Goal: Transaction & Acquisition: Purchase product/service

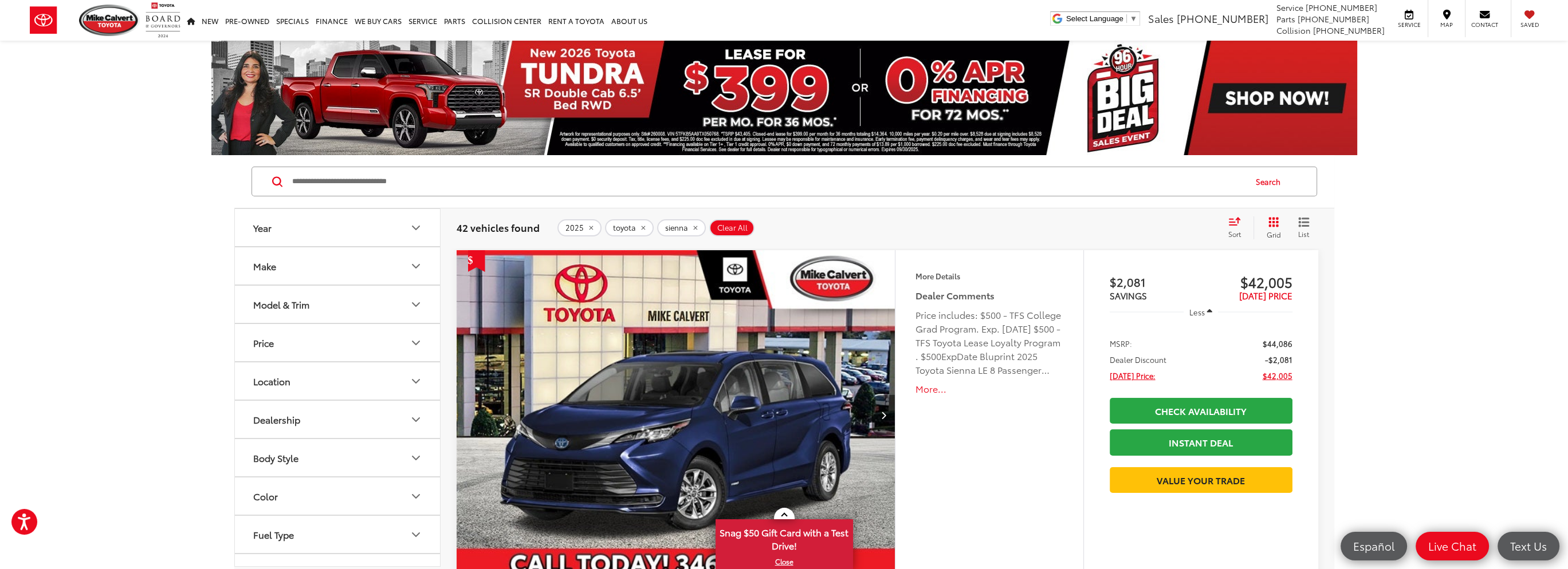
click at [375, 268] on button "Make" at bounding box center [338, 266] width 206 height 38
click at [418, 270] on icon "Make" at bounding box center [416, 266] width 13 height 13
click at [369, 301] on button "Model & Trim" at bounding box center [338, 304] width 206 height 38
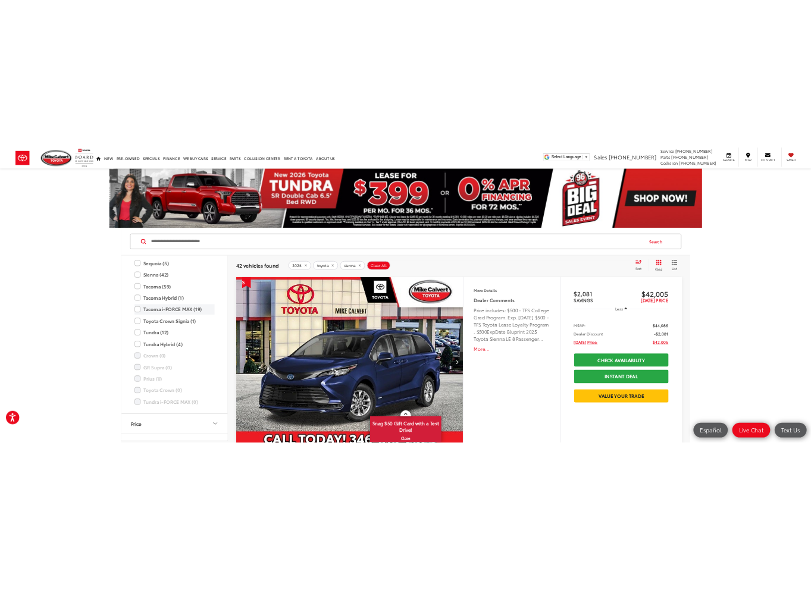
scroll to position [528, 0]
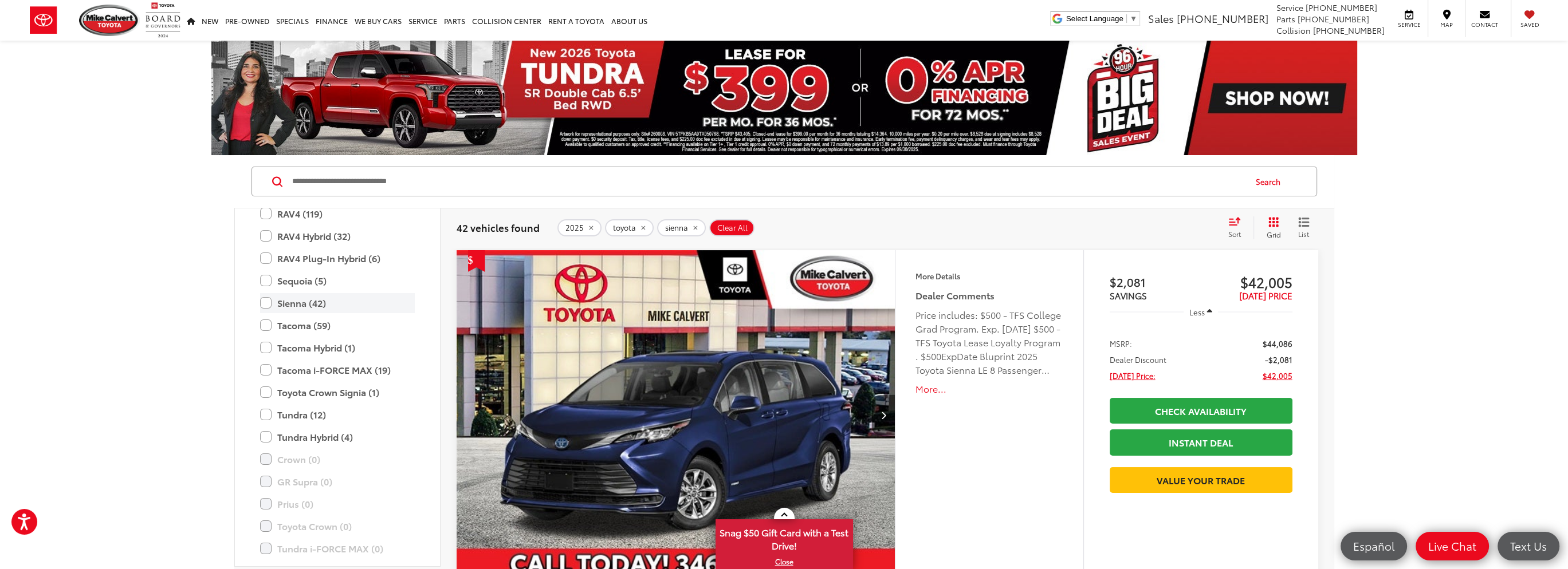
click at [268, 301] on label "Sienna (42)" at bounding box center [337, 303] width 155 height 20
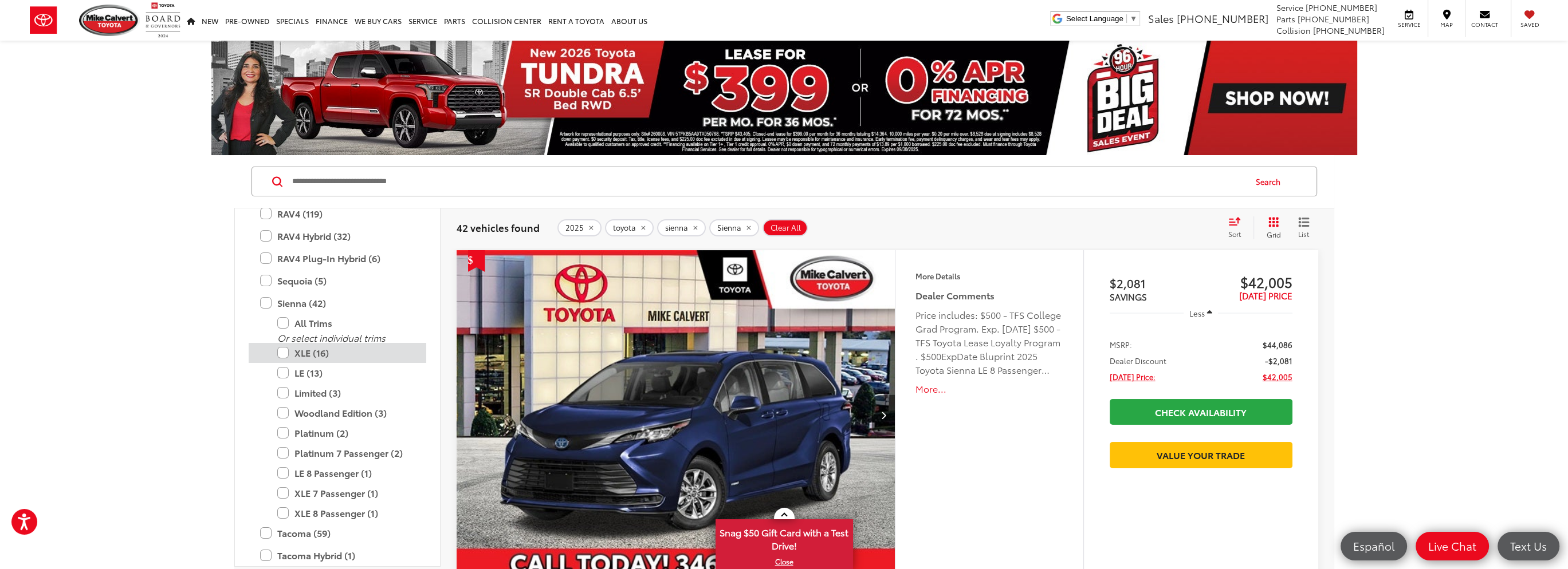
click at [286, 351] on label "XLE (16)" at bounding box center [346, 352] width 138 height 20
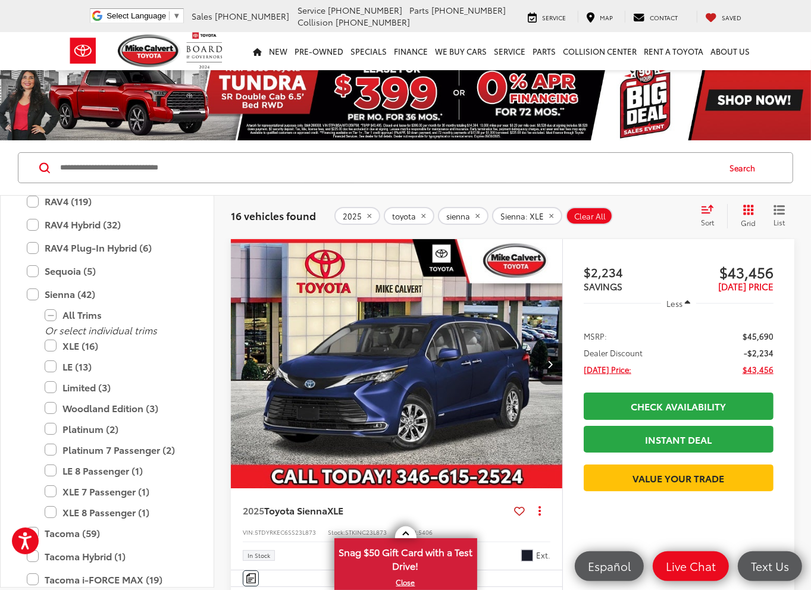
click at [708, 216] on div "Sort" at bounding box center [711, 216] width 32 height 24
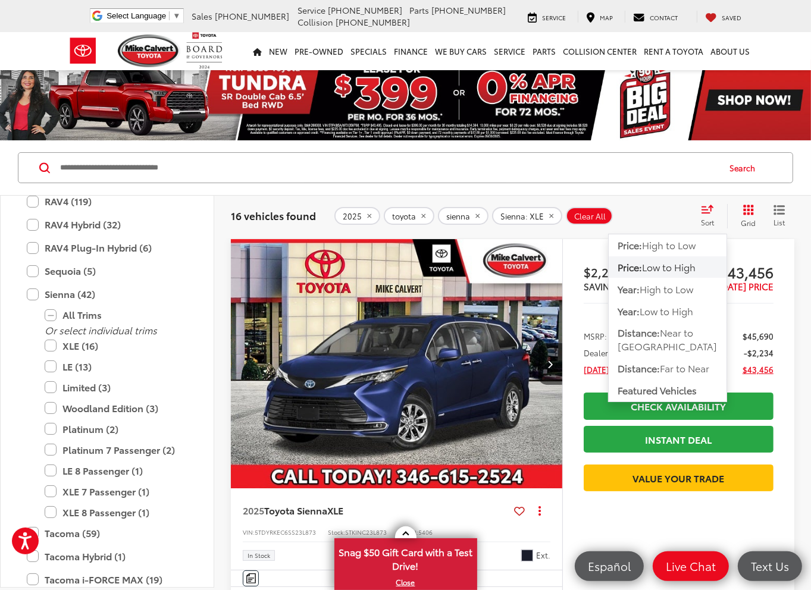
click at [676, 269] on span "Low to High" at bounding box center [669, 267] width 54 height 14
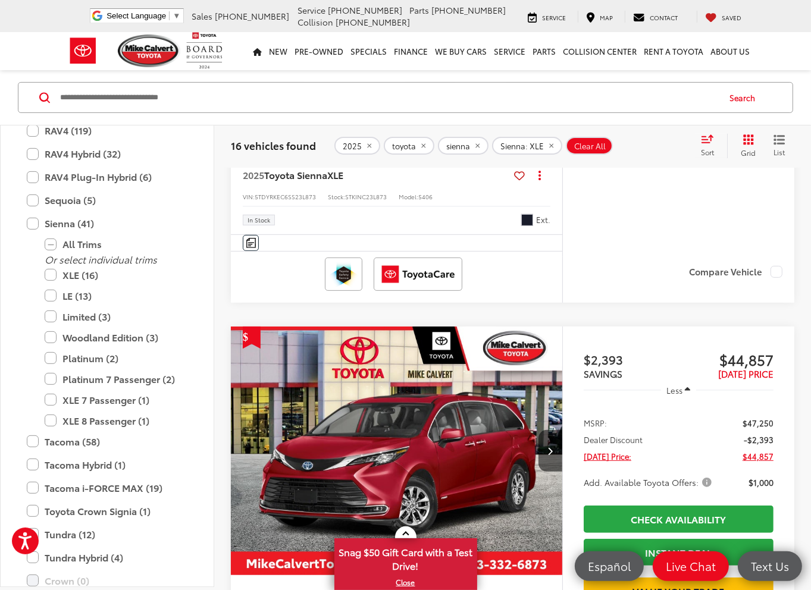
scroll to position [416, 0]
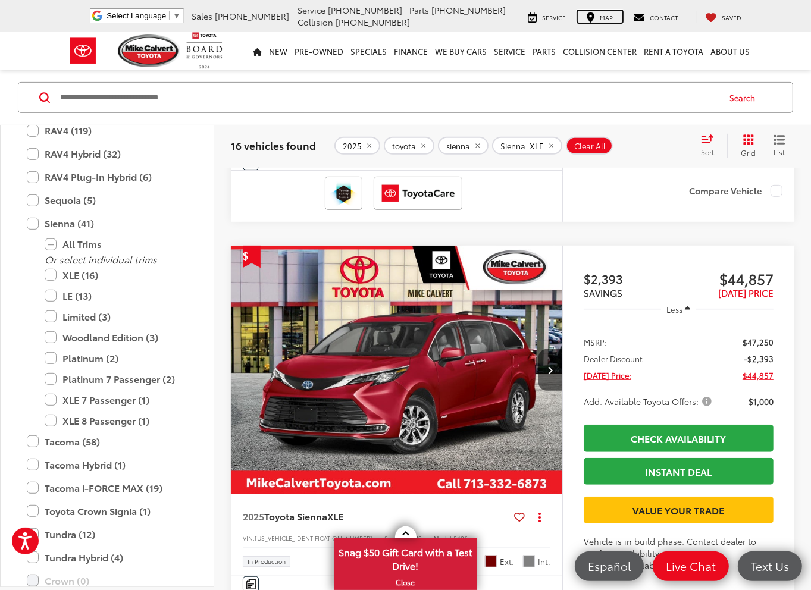
click at [607, 21] on span "Map" at bounding box center [606, 17] width 13 height 9
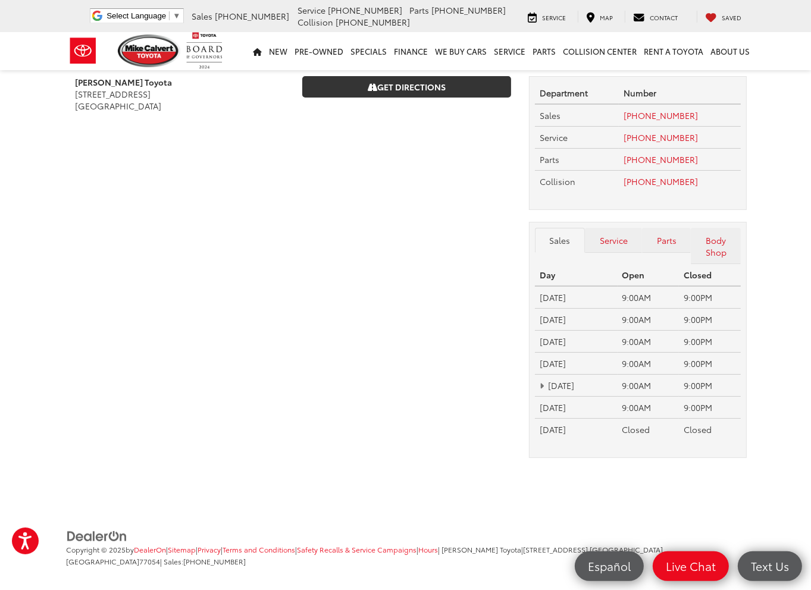
scroll to position [35, 0]
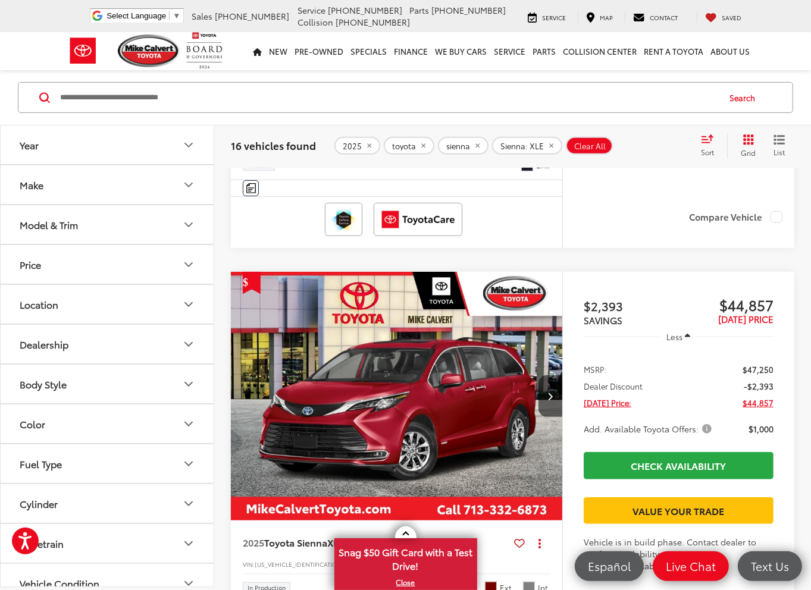
scroll to position [487, 0]
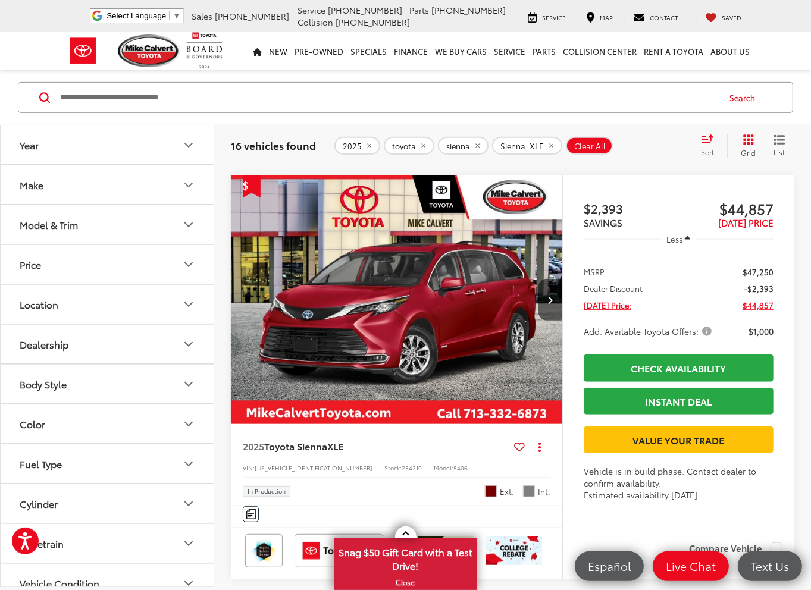
click at [424, 329] on img "2025 Toyota Sienna XLE 0" at bounding box center [396, 300] width 333 height 250
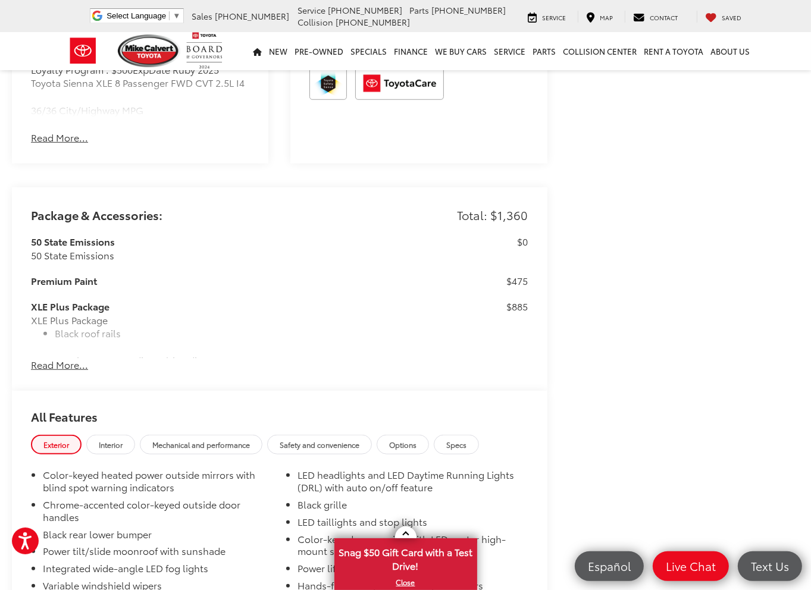
scroll to position [833, 0]
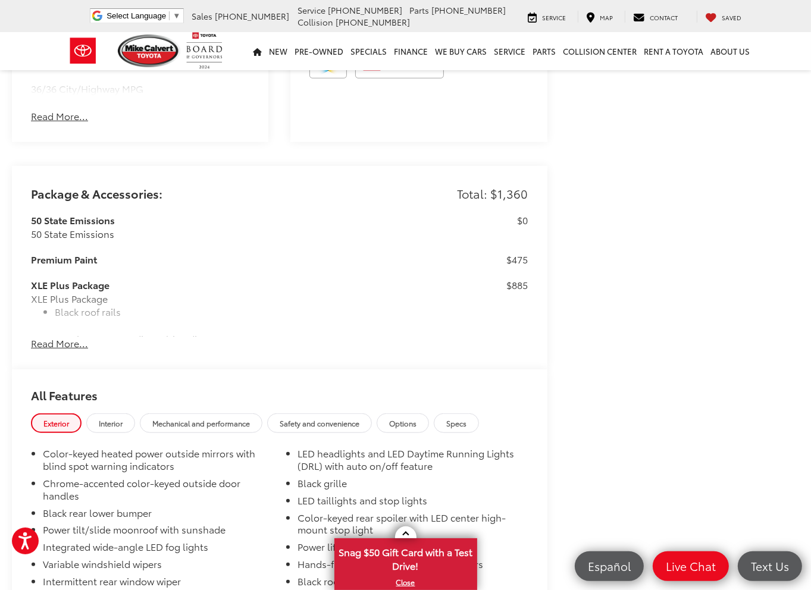
click at [65, 350] on button "Read More..." at bounding box center [59, 344] width 57 height 14
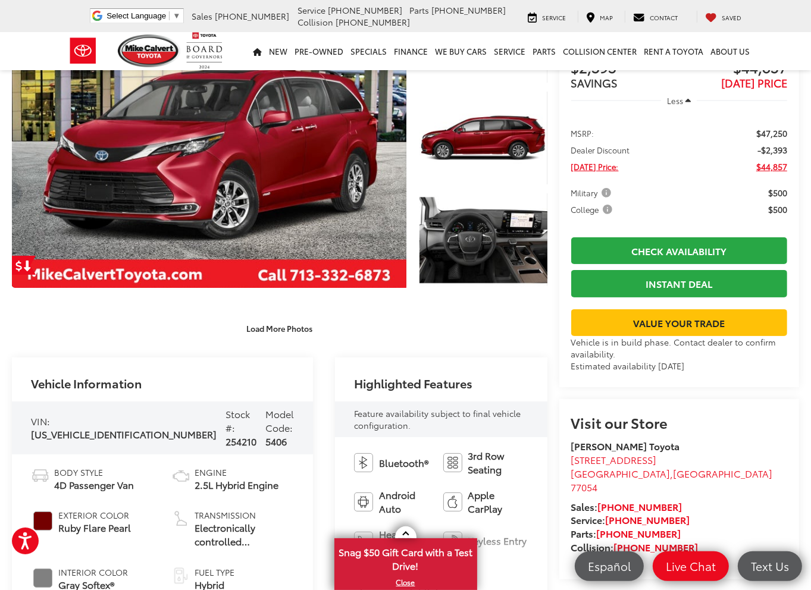
scroll to position [0, 0]
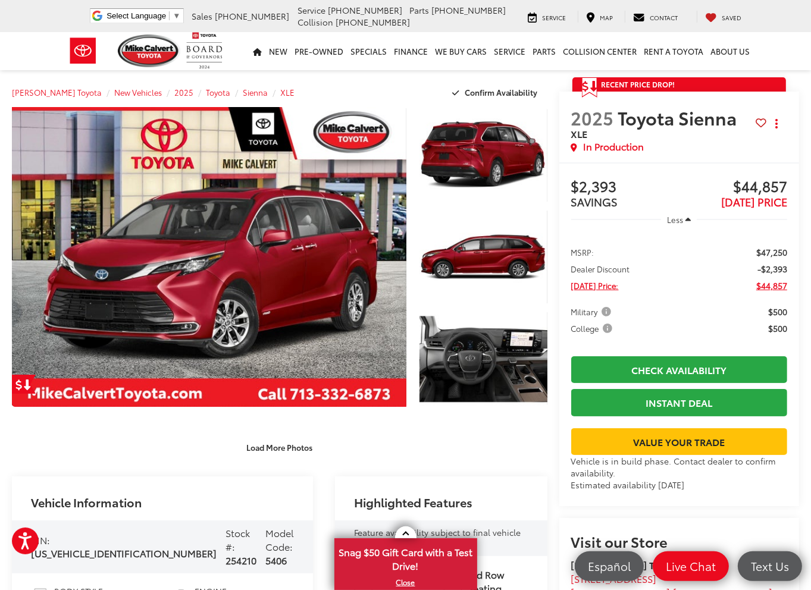
click at [671, 214] on span "Less" at bounding box center [675, 219] width 16 height 11
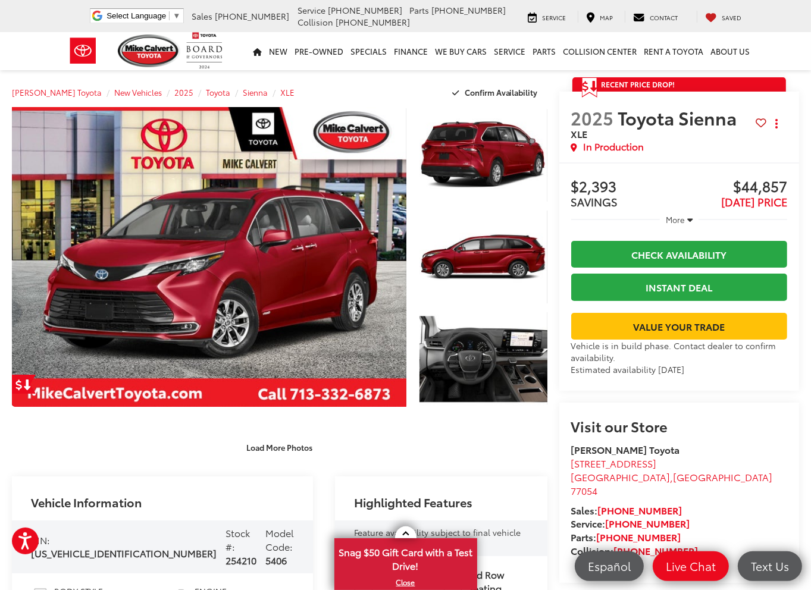
click at [671, 214] on span "More" at bounding box center [675, 219] width 19 height 11
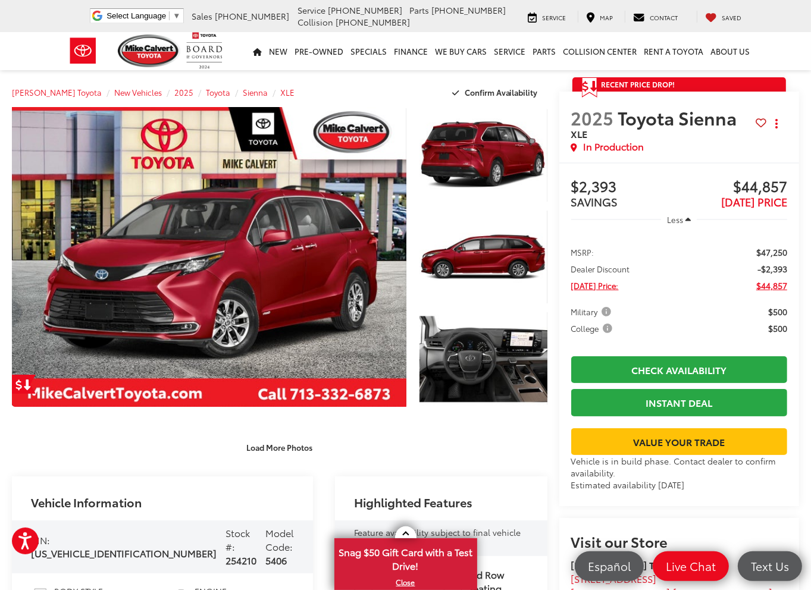
click at [547, 409] on div "Recent Price Drop! Reduced by $2,393 since [DATE] Get a Price Drop Alert 2025 T…" at bounding box center [673, 337] width 252 height 520
click at [547, 362] on div "Recent Price Drop! Reduced by $2,393 since [DATE] Get a Price Drop Alert 2025 T…" at bounding box center [673, 337] width 252 height 520
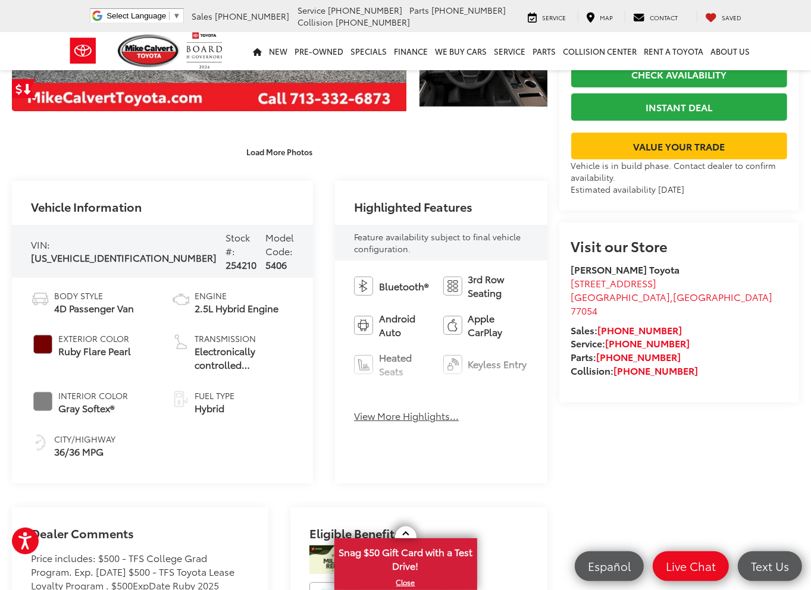
scroll to position [297, 0]
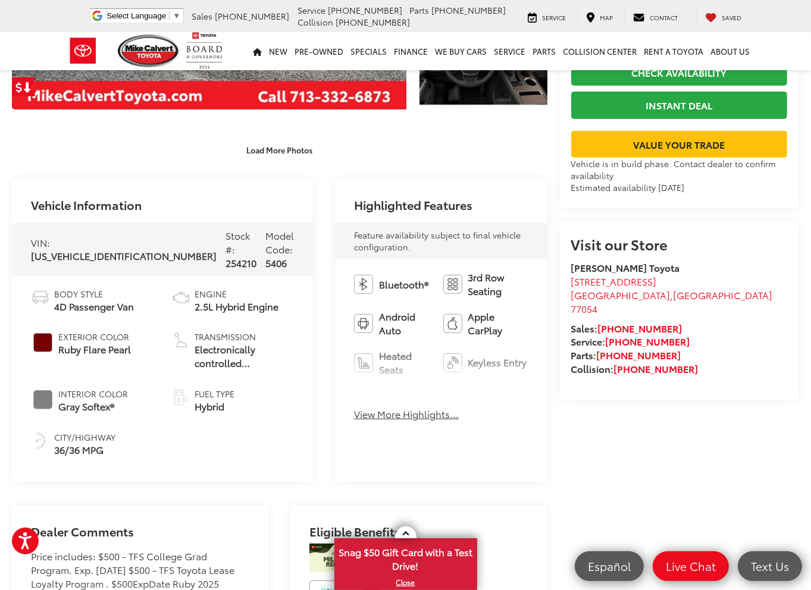
click at [366, 407] on button "View More Highlights..." at bounding box center [406, 414] width 105 height 14
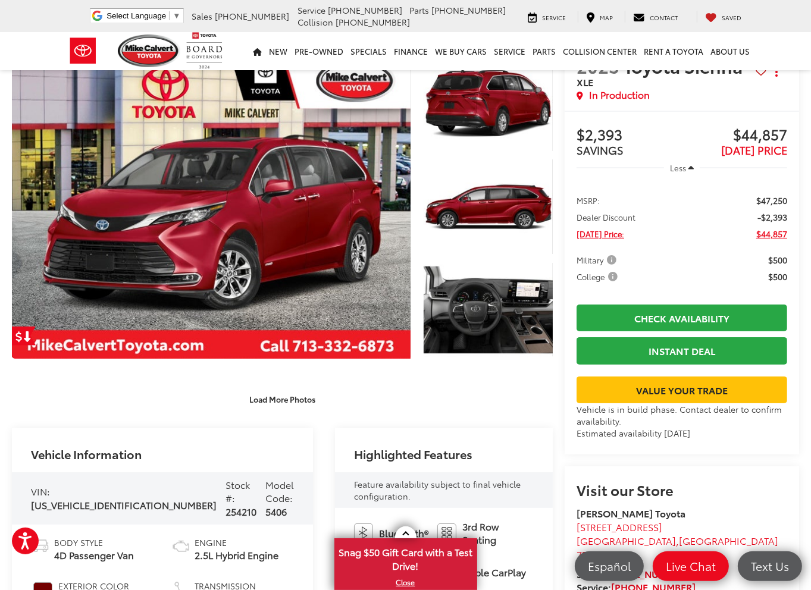
scroll to position [0, 0]
